Goal: Transaction & Acquisition: Obtain resource

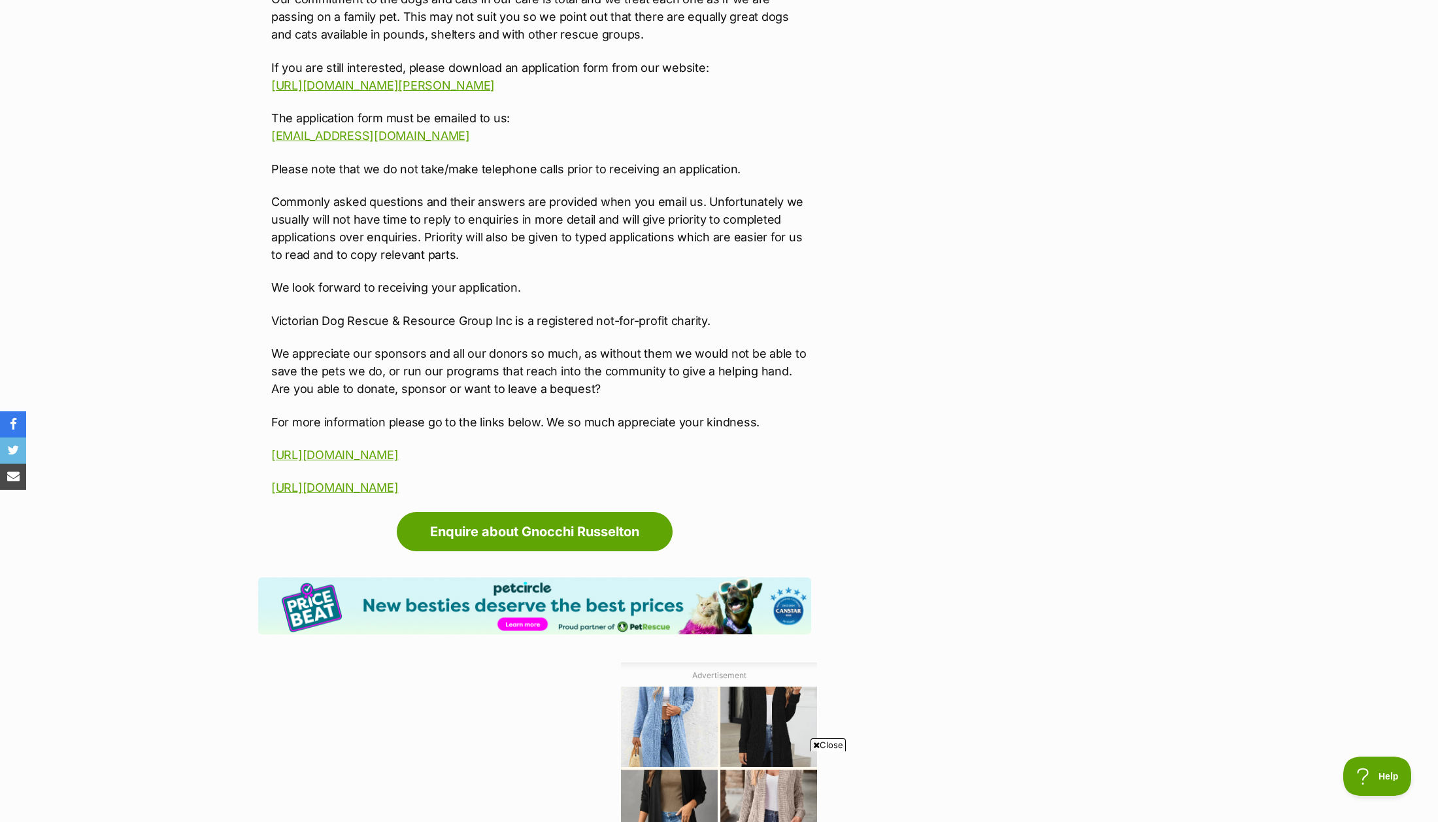
scroll to position [2293, 0]
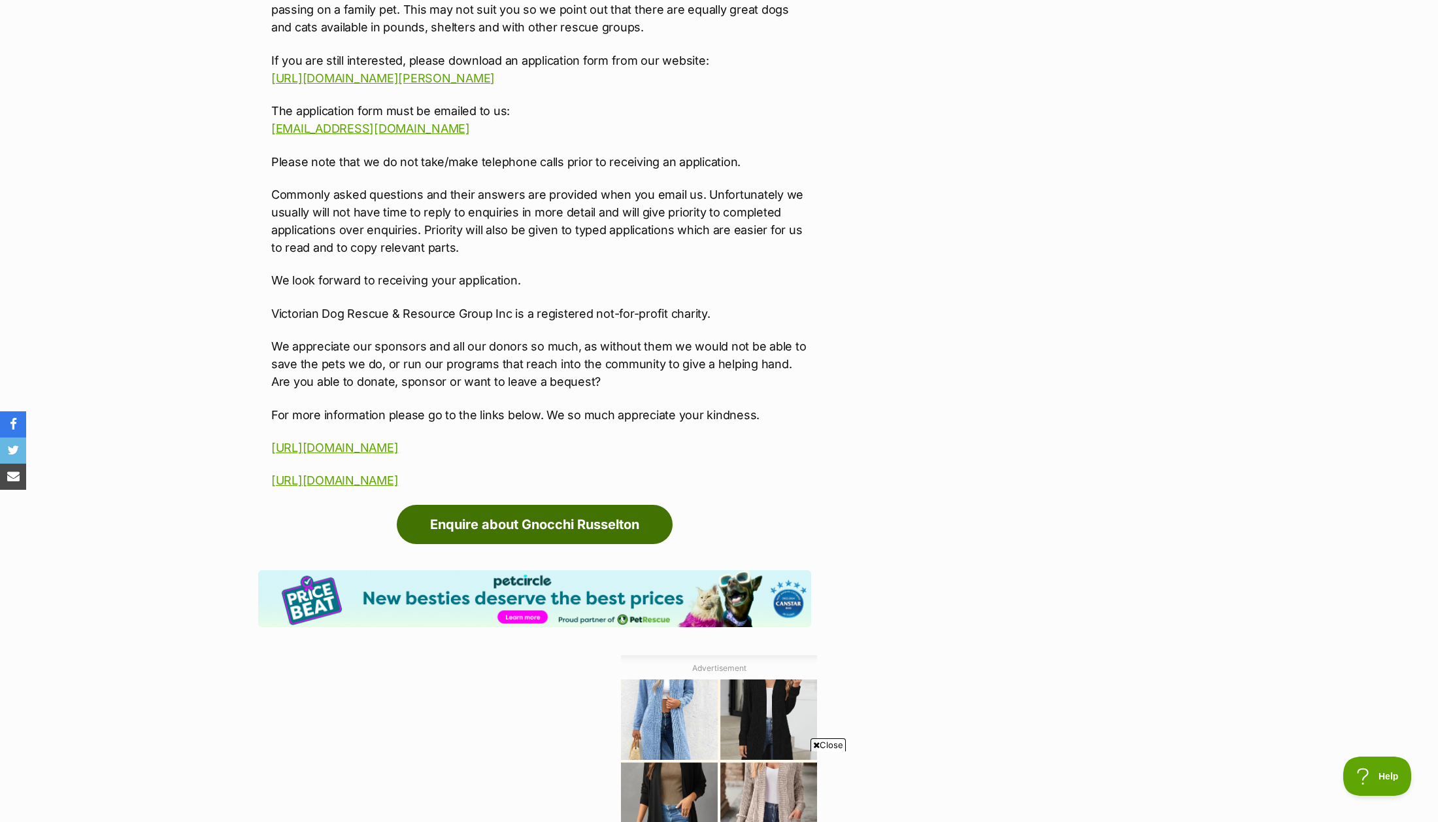
click at [556, 524] on link "Enquire about Gnocchi Russelton" at bounding box center [535, 524] width 276 height 39
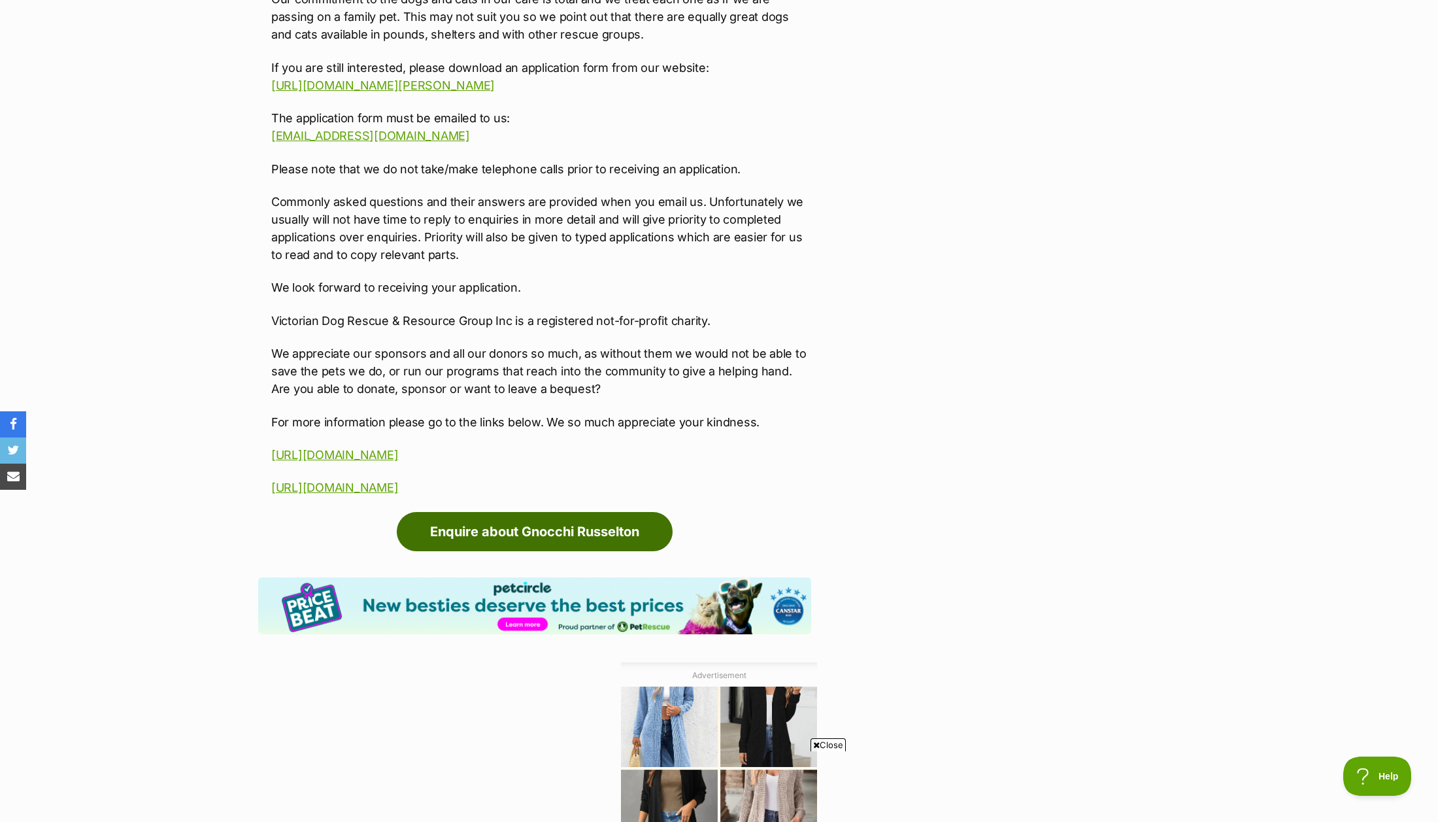
scroll to position [2286, 0]
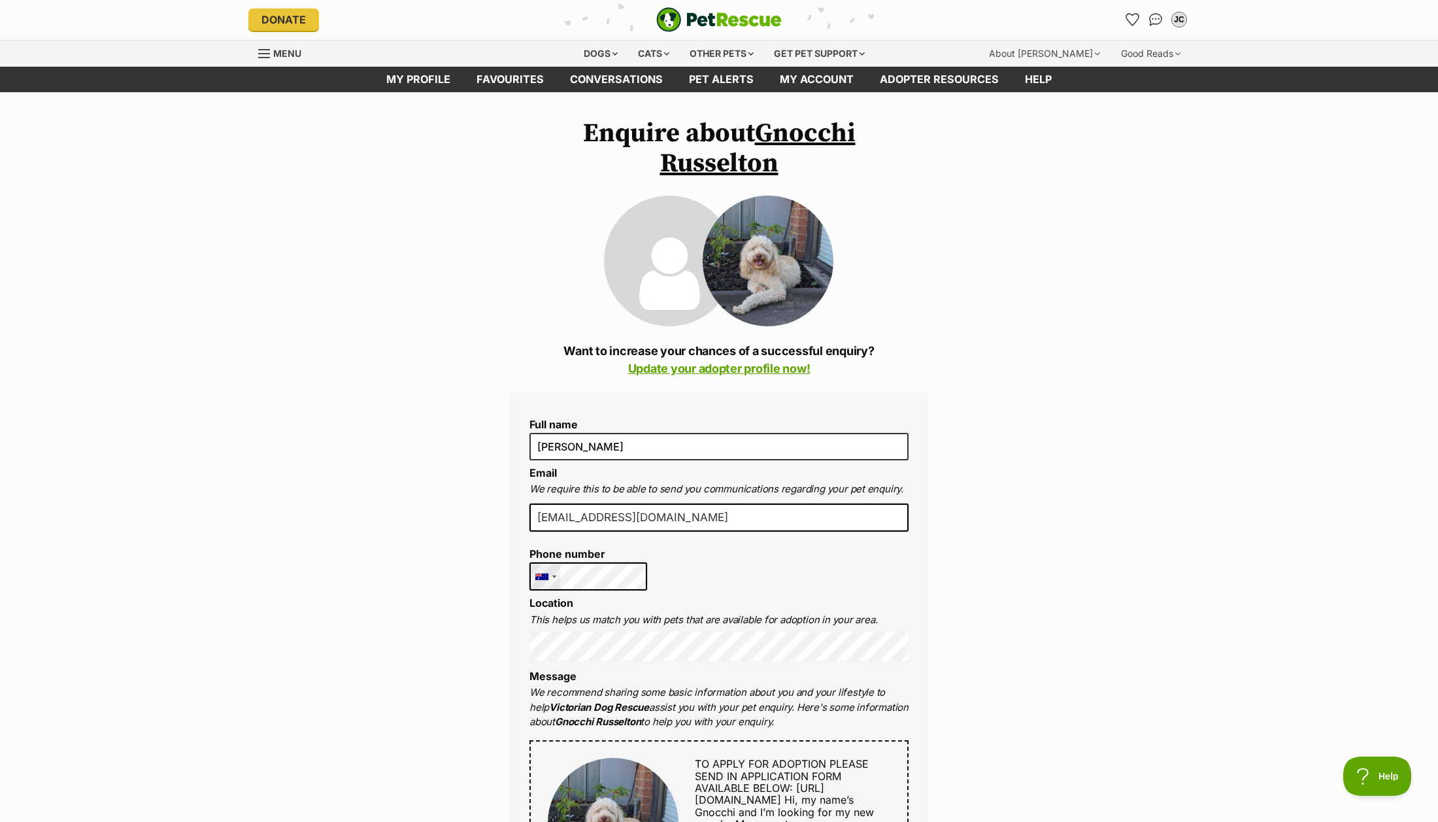
scroll to position [1, 0]
click at [556, 573] on div at bounding box center [545, 575] width 30 height 27
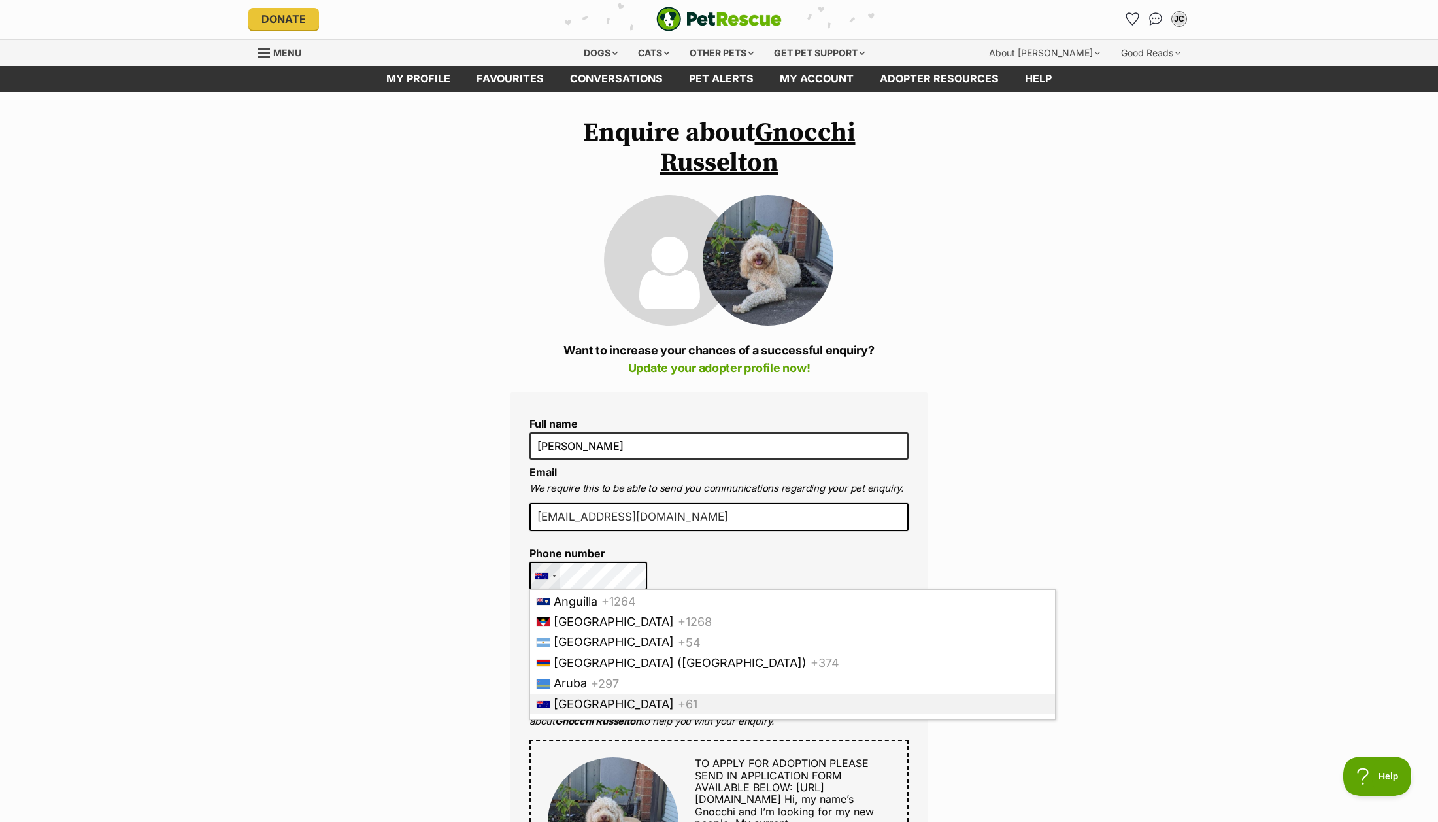
click at [543, 573] on div at bounding box center [541, 576] width 13 height 7
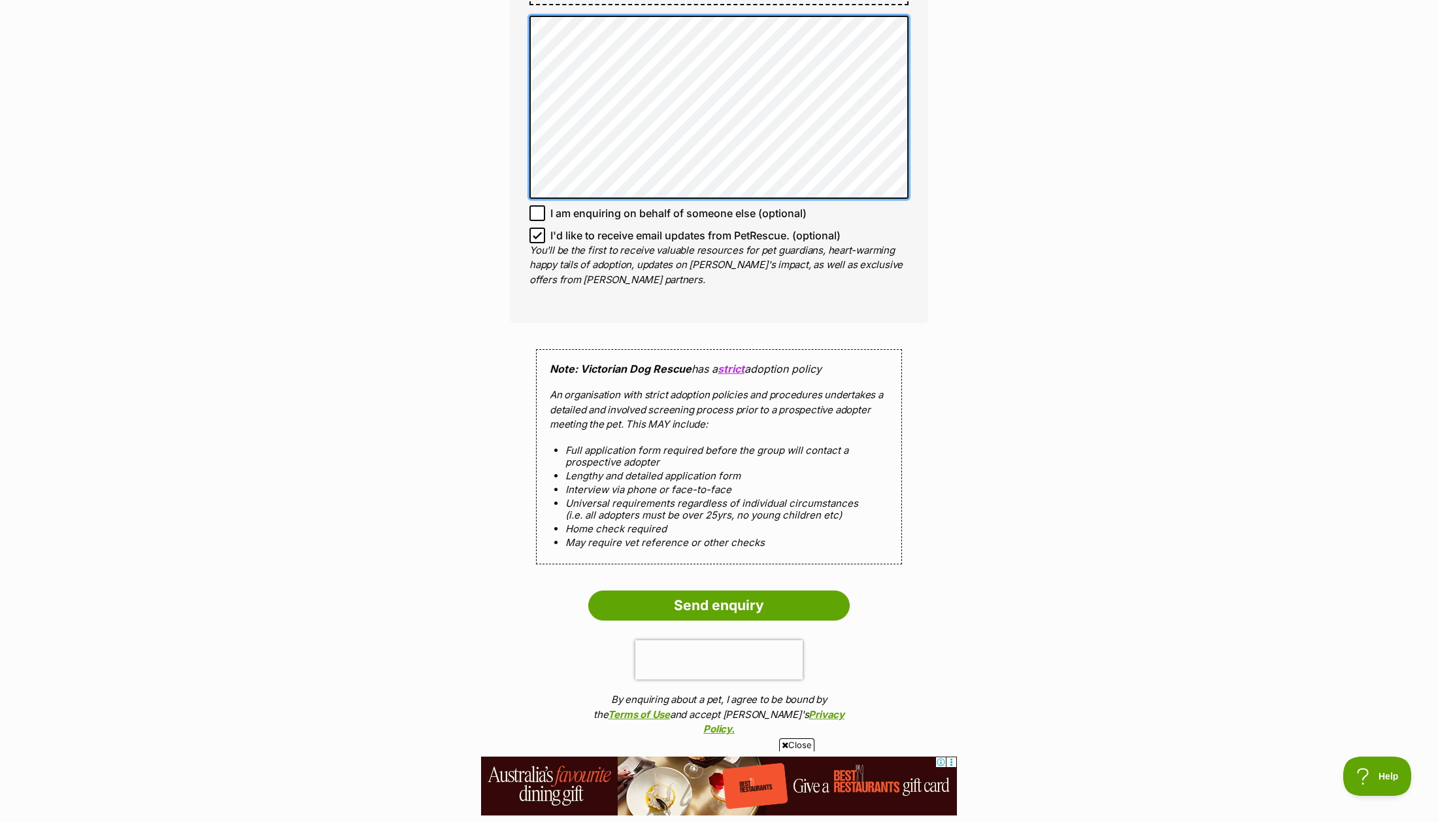
scroll to position [1027, 0]
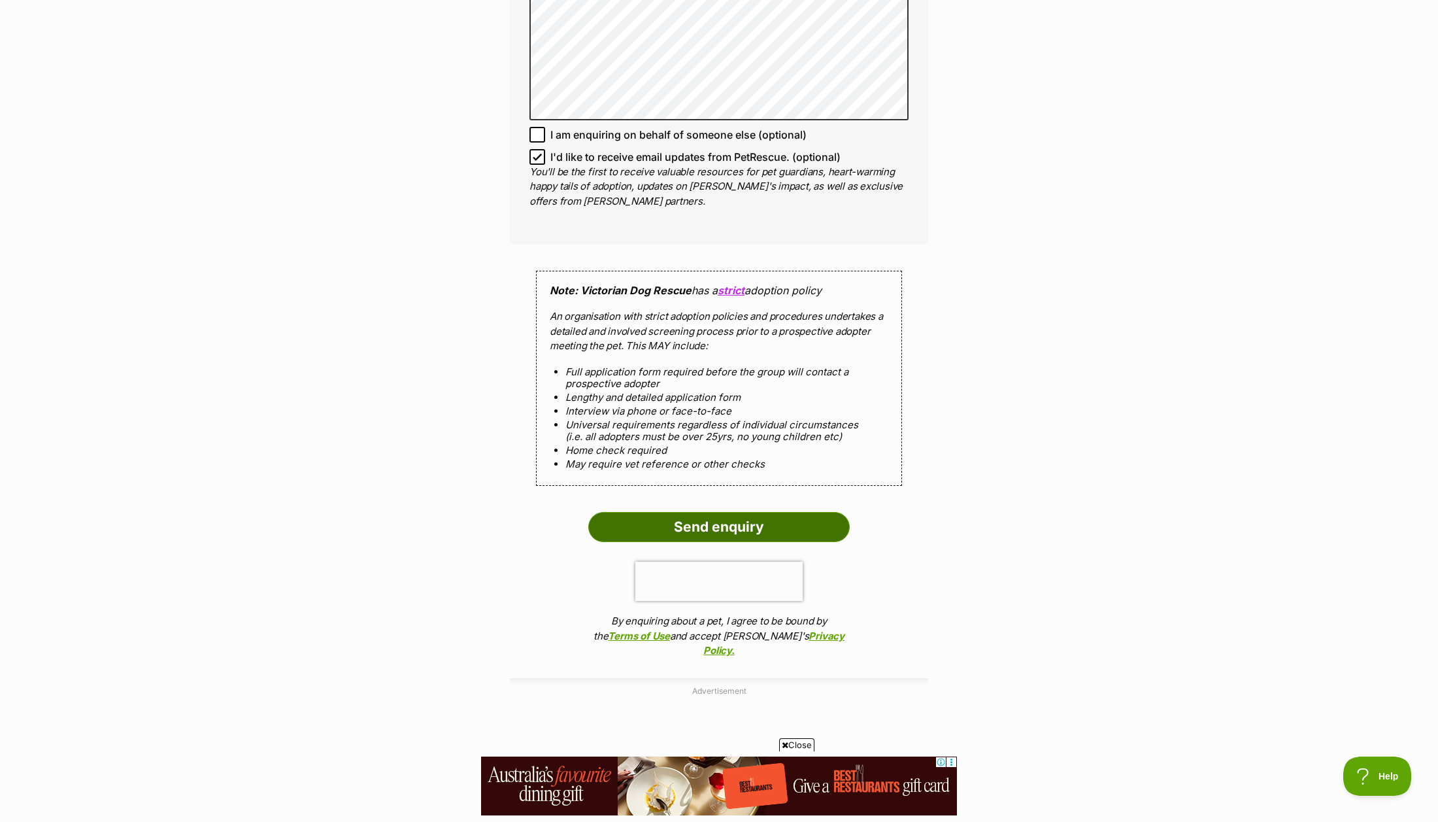
click at [663, 527] on input "Send enquiry" at bounding box center [718, 527] width 261 height 30
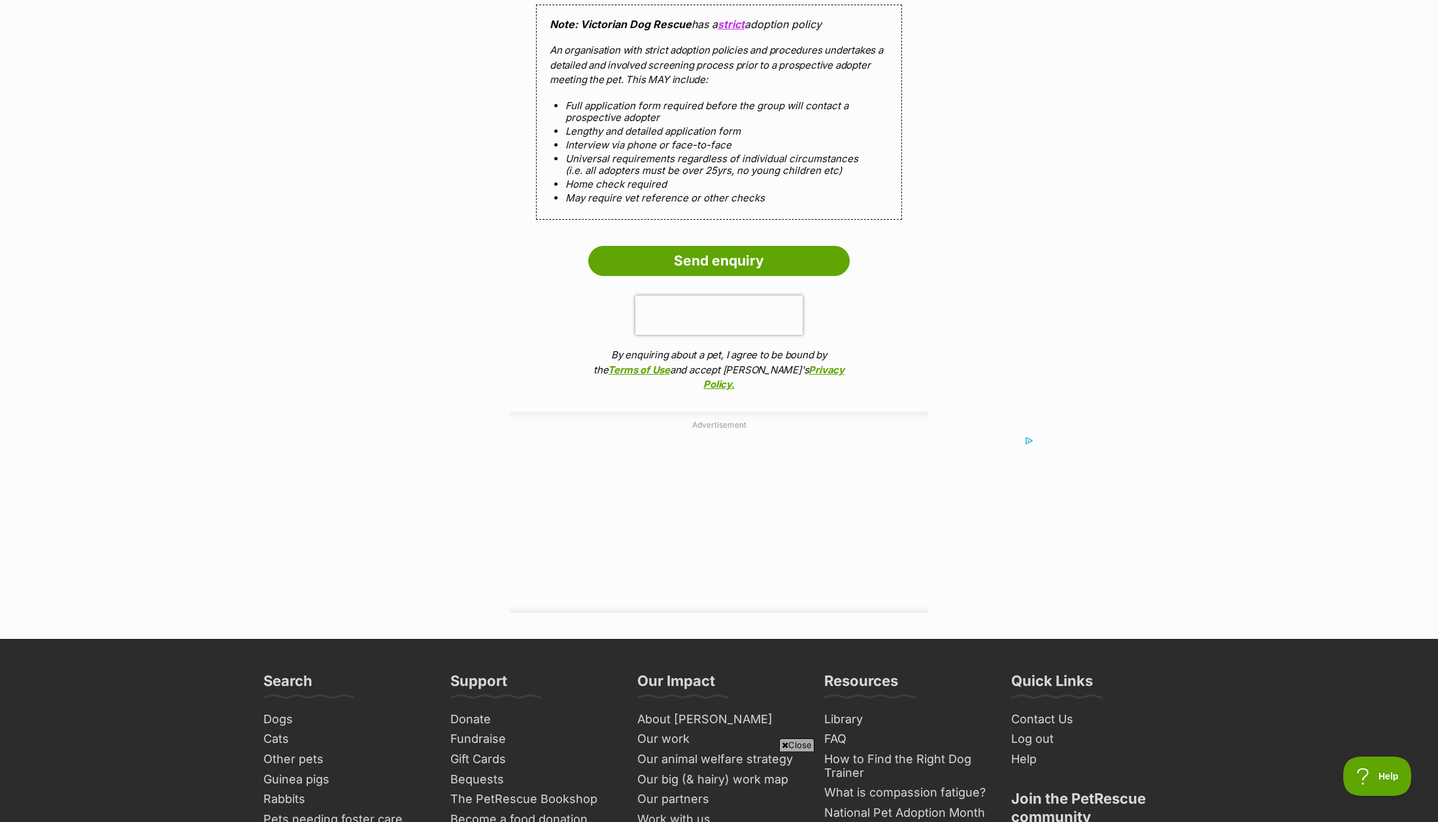
scroll to position [1379, 0]
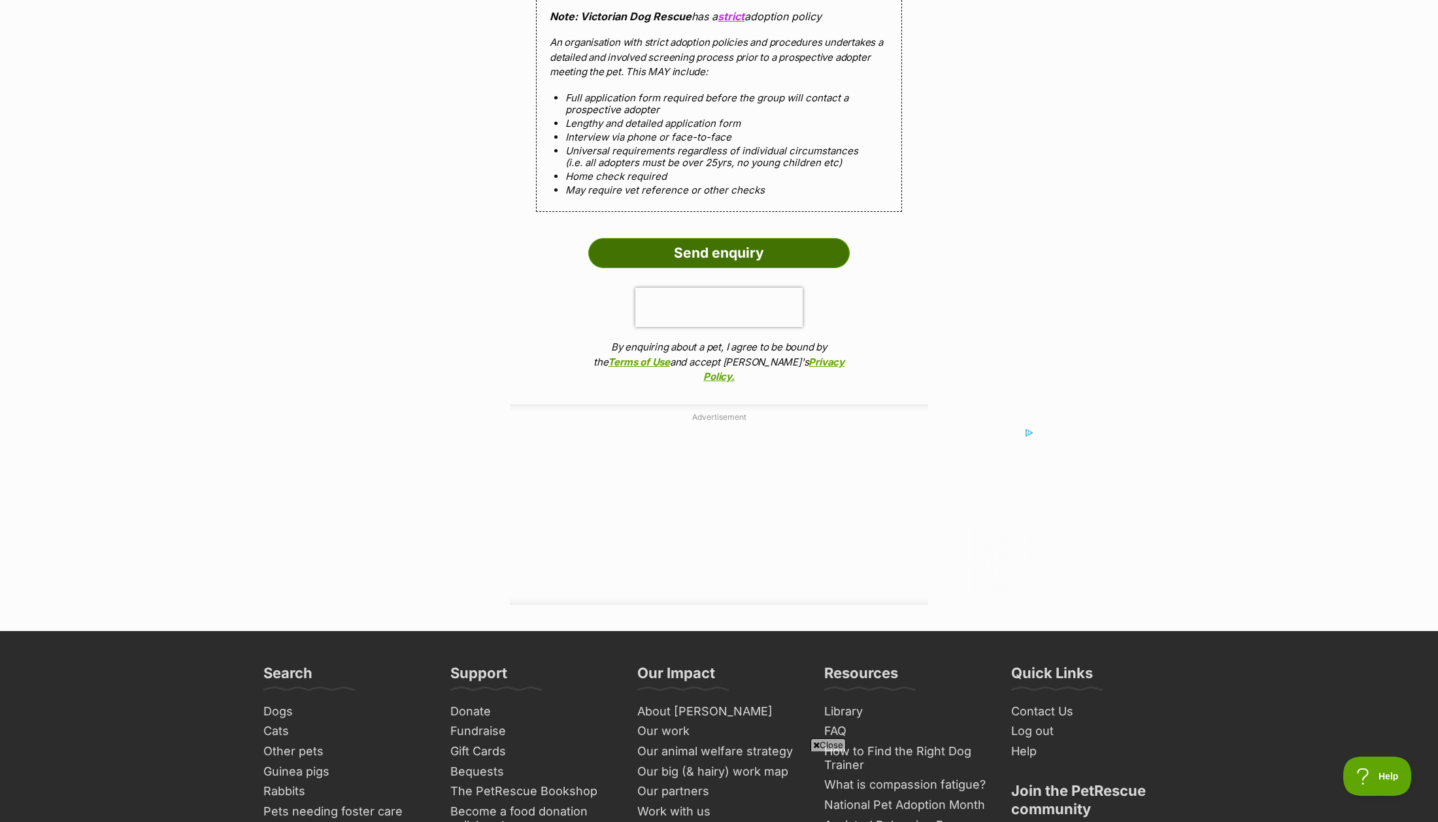
click at [744, 252] on input "Send enquiry" at bounding box center [718, 253] width 261 height 30
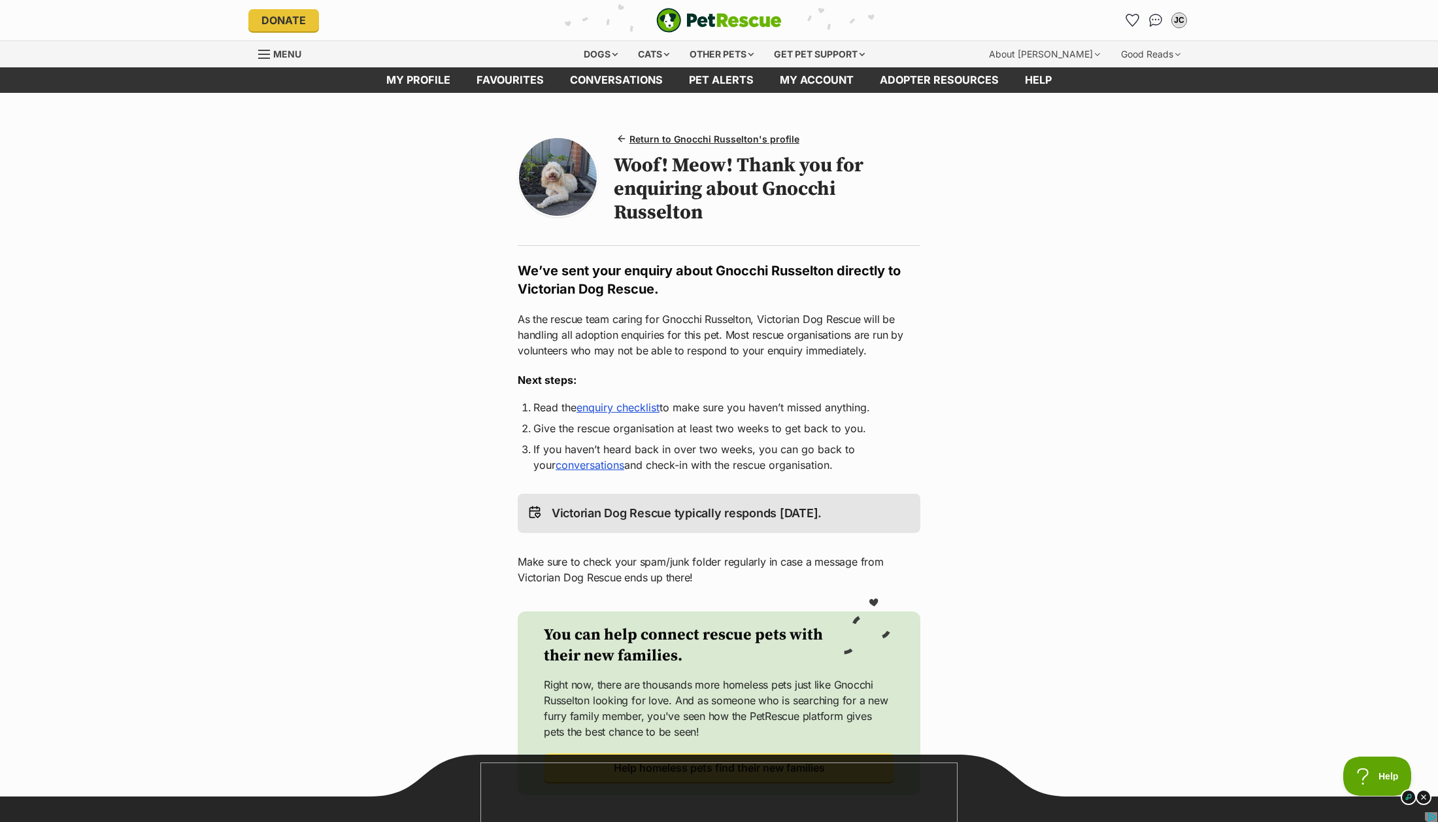
click at [650, 407] on link "enquiry checklist" at bounding box center [617, 407] width 83 height 13
